Goal: Check status: Check status

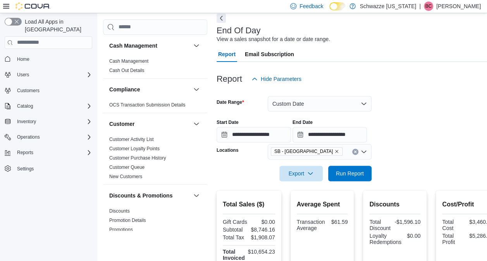
scroll to position [478, 0]
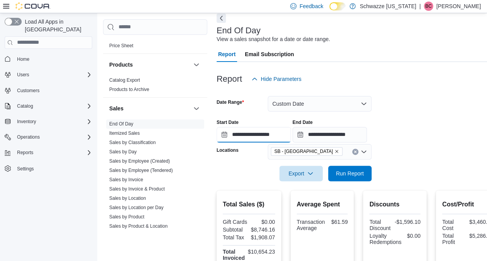
click at [238, 138] on input "**********" at bounding box center [254, 135] width 74 height 16
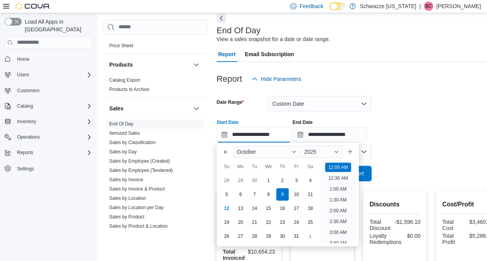
scroll to position [24, 0]
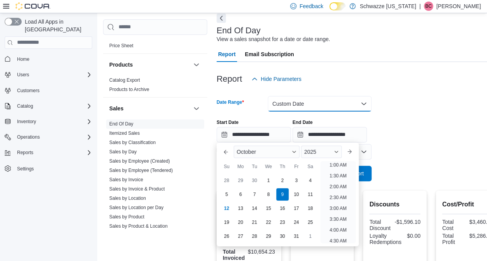
click at [317, 102] on button "Custom Date" at bounding box center [320, 104] width 104 height 16
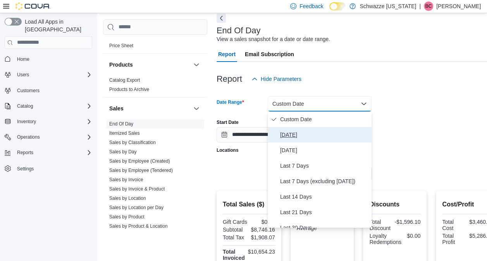
click at [299, 138] on span "[DATE]" at bounding box center [324, 134] width 88 height 9
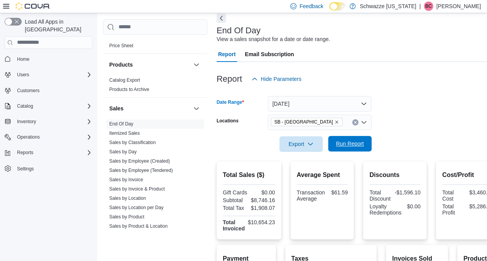
click at [351, 146] on span "Run Report" at bounding box center [350, 144] width 28 height 8
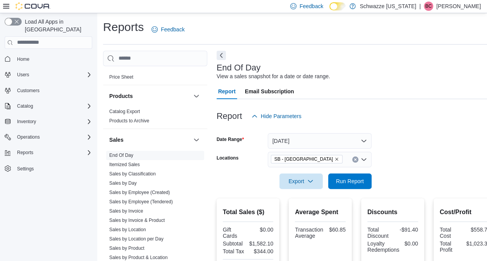
click at [335, 158] on icon "Remove SB - Glendale from selection in this group" at bounding box center [337, 159] width 5 height 5
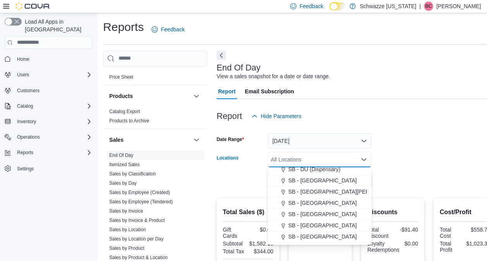
scroll to position [161, 0]
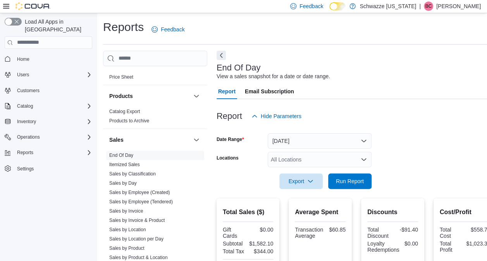
click at [424, 171] on div at bounding box center [357, 170] width 280 height 6
click at [308, 155] on div "All Locations" at bounding box center [320, 160] width 104 height 16
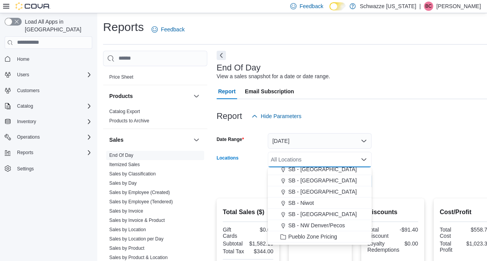
scroll to position [241, 0]
click at [305, 226] on span "SB - NW Denver/Pecos" at bounding box center [316, 224] width 57 height 8
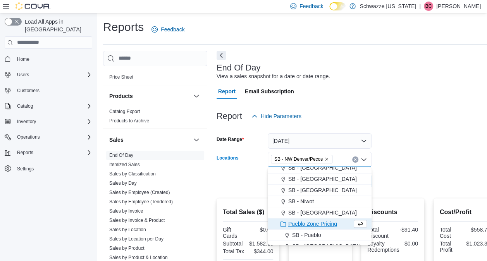
click at [473, 169] on div at bounding box center [357, 170] width 280 height 6
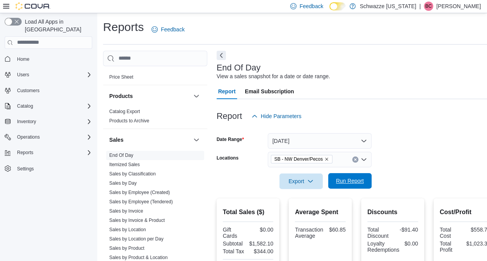
click at [356, 183] on span "Run Report" at bounding box center [350, 181] width 28 height 8
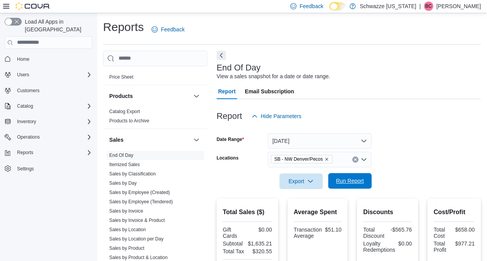
click at [339, 182] on span "Run Report" at bounding box center [350, 181] width 28 height 8
click at [326, 159] on icon "Remove SB - NW Denver/Pecos from selection in this group" at bounding box center [326, 159] width 3 height 3
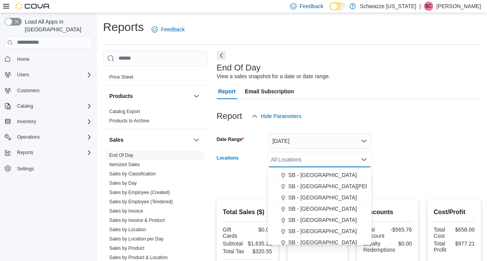
scroll to position [167, 0]
click at [307, 209] on span "SB - [GEOGRAPHIC_DATA]" at bounding box center [322, 209] width 69 height 8
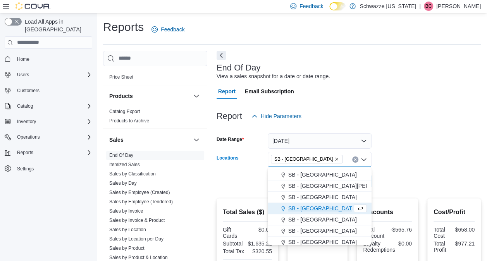
click at [408, 178] on form "Date Range [DATE] Locations [GEOGRAPHIC_DATA] - [GEOGRAPHIC_DATA] Combo box. Se…" at bounding box center [349, 156] width 264 height 65
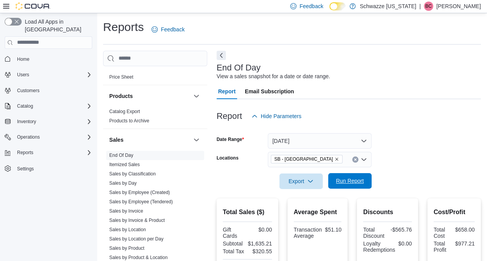
click at [354, 185] on span "Run Report" at bounding box center [350, 181] width 34 height 16
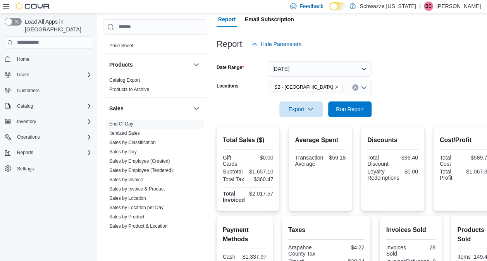
scroll to position [62, 0]
